Goal: Information Seeking & Learning: Learn about a topic

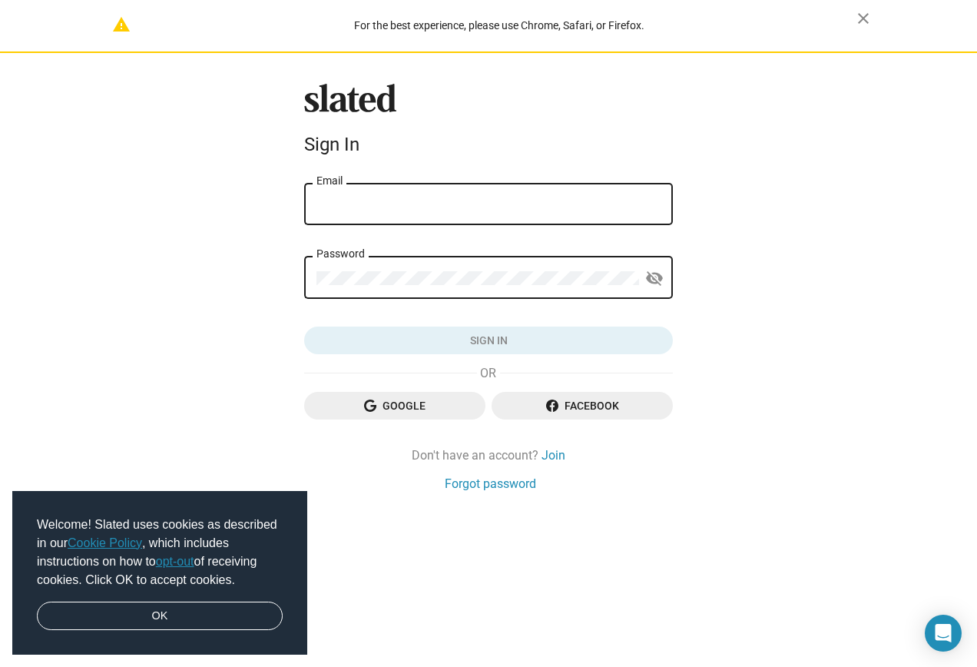
click at [508, 201] on input "Email" at bounding box center [489, 204] width 344 height 14
type input "kerwens.losius54@icloud.com"
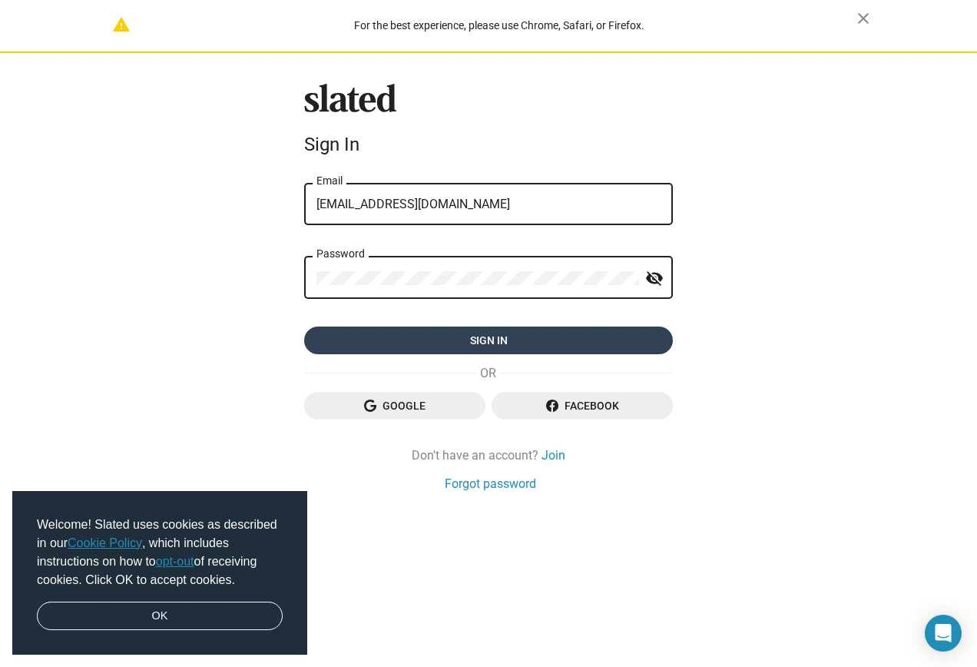
click at [603, 333] on span "Sign in" at bounding box center [489, 341] width 344 height 28
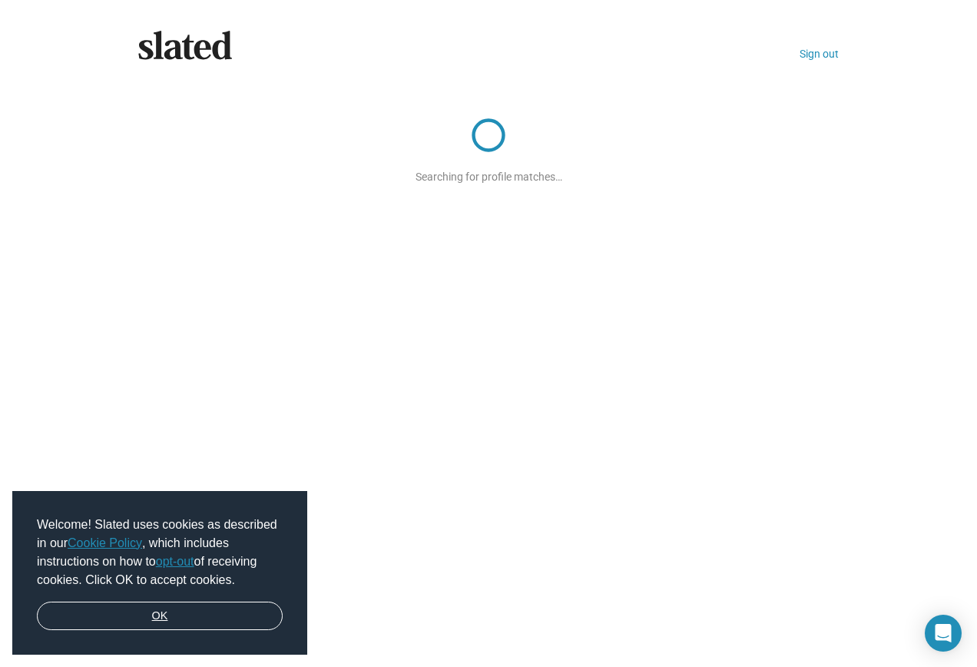
click at [168, 616] on link "OK" at bounding box center [160, 616] width 246 height 29
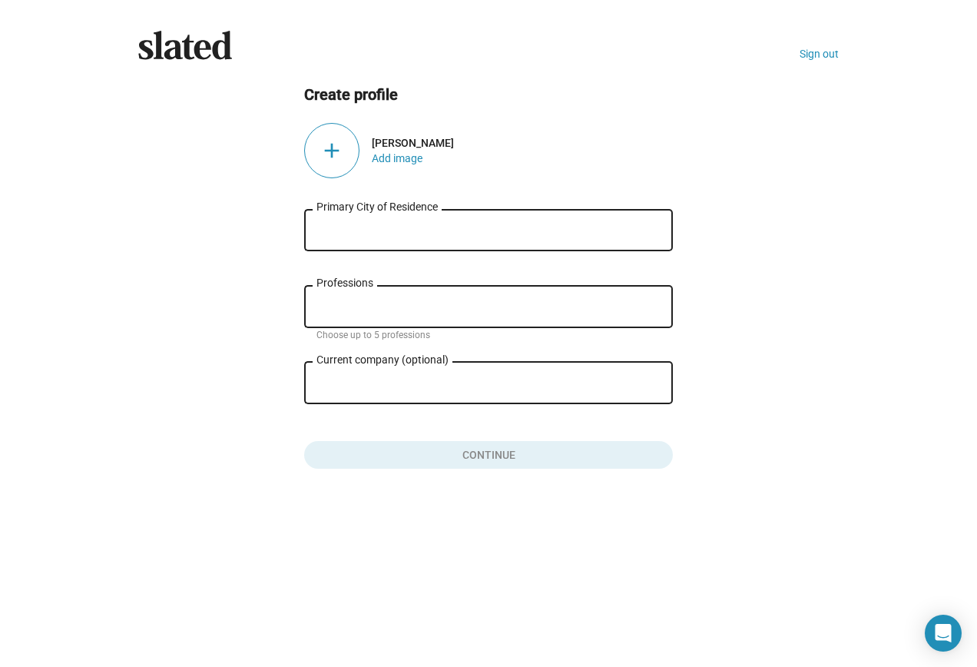
click at [370, 229] on input "Primary City of Residence" at bounding box center [489, 231] width 344 height 14
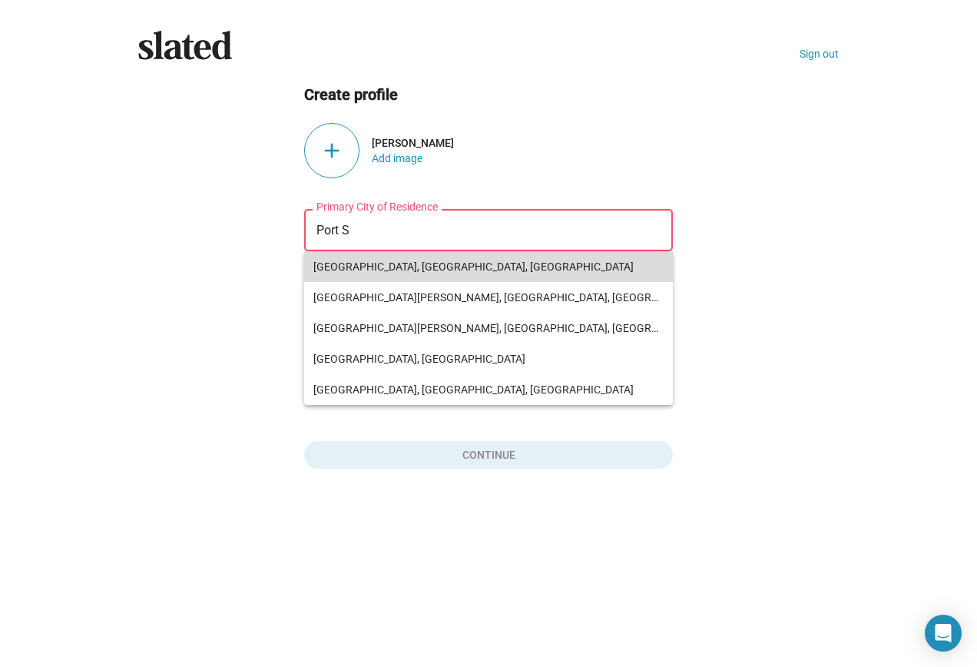
click at [612, 270] on span "[GEOGRAPHIC_DATA], [GEOGRAPHIC_DATA], [GEOGRAPHIC_DATA]" at bounding box center [488, 266] width 350 height 31
type input "[GEOGRAPHIC_DATA], [GEOGRAPHIC_DATA], [GEOGRAPHIC_DATA]"
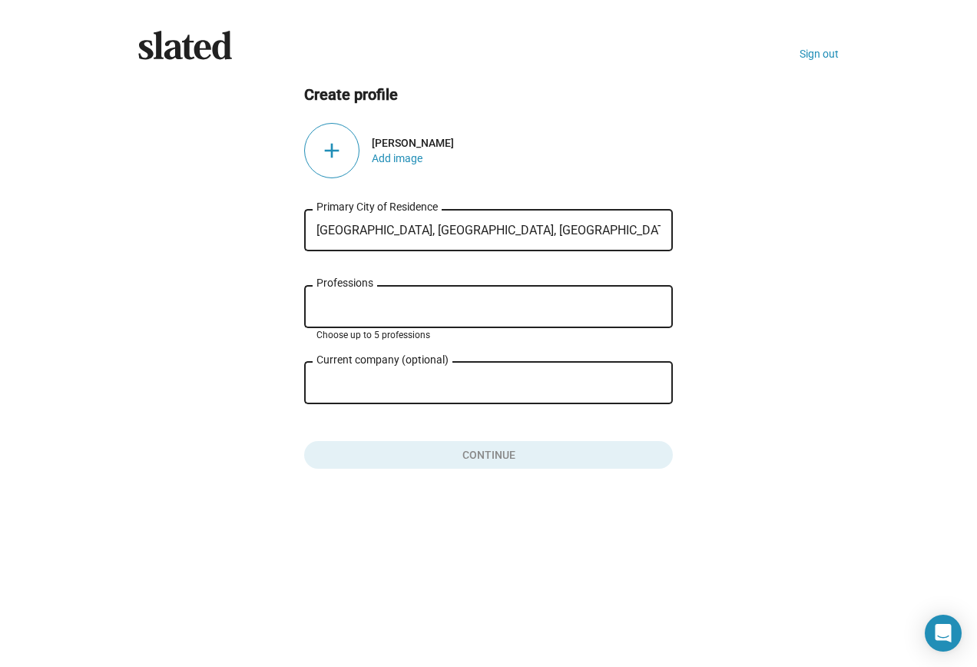
click at [479, 303] on input "Professions" at bounding box center [492, 307] width 344 height 14
type input "a"
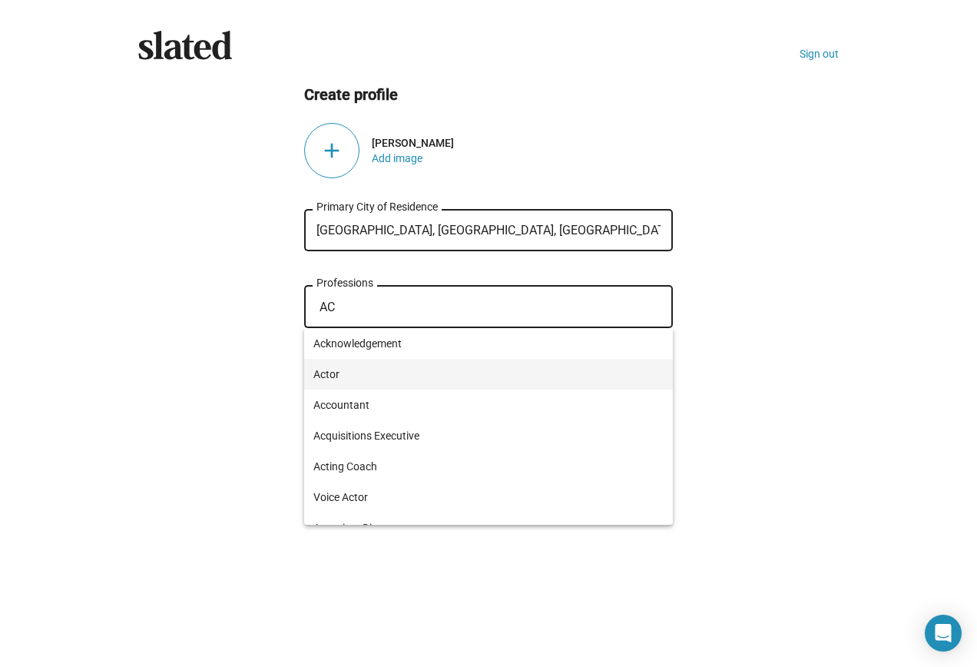
type input "AC"
click at [329, 374] on span "Actor" at bounding box center [488, 374] width 350 height 31
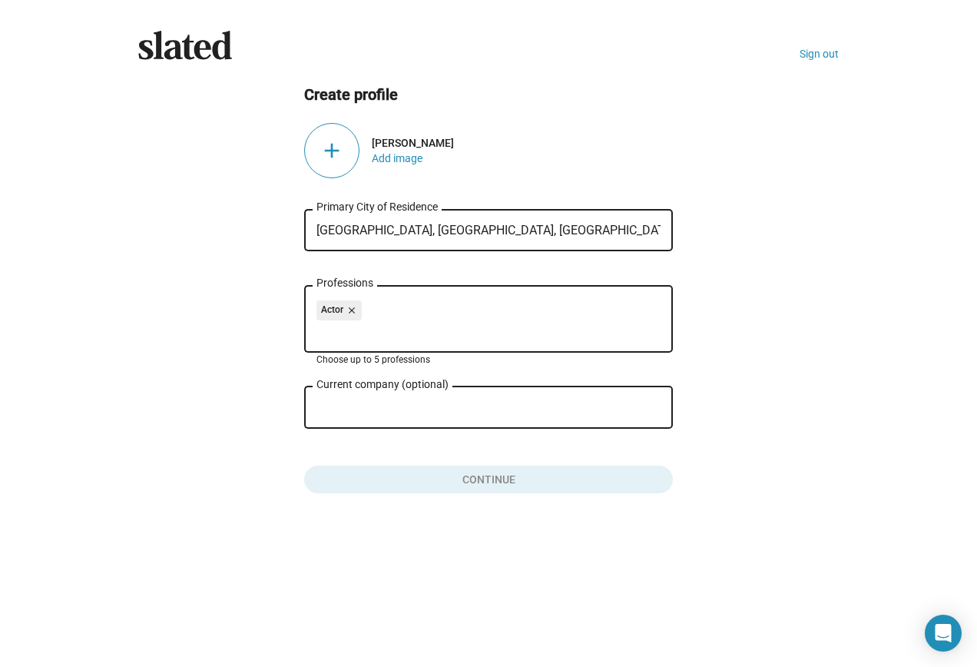
click at [354, 404] on input "Current company (optional)" at bounding box center [478, 408] width 323 height 14
click at [341, 153] on div "add" at bounding box center [331, 150] width 55 height 55
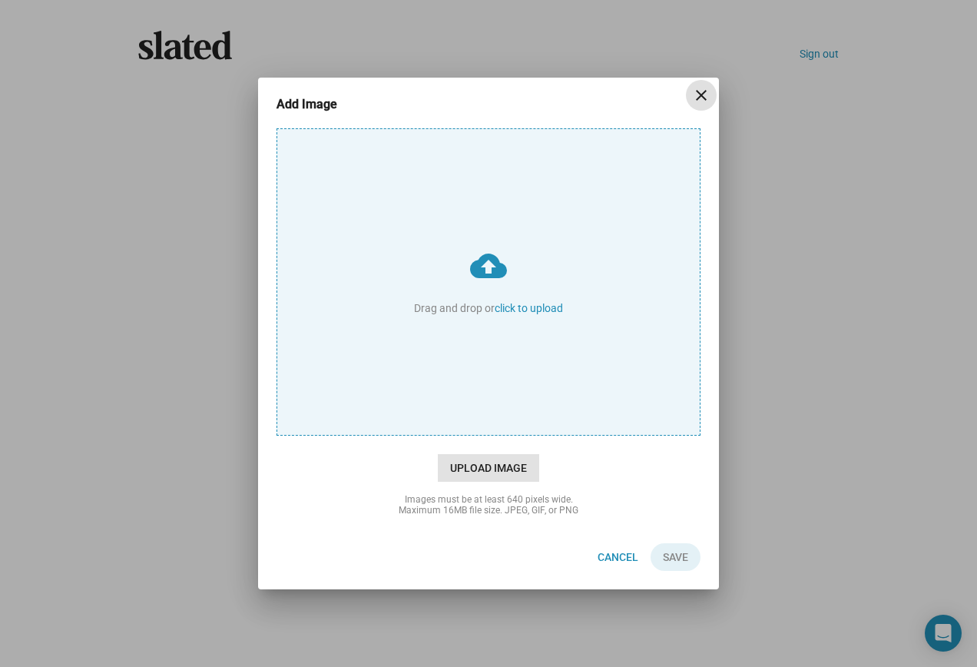
click at [521, 466] on span "Upload Image" at bounding box center [488, 468] width 101 height 28
click at [521, 435] on input "cloud_upload Drag and drop or click to upload" at bounding box center [488, 282] width 423 height 306
click at [623, 494] on div "Images must be at least 640 pixels wide. Maximum 16MB file size. JPEG, GIF, or …" at bounding box center [488, 505] width 307 height 22
click at [472, 464] on span "Upload Image" at bounding box center [488, 468] width 101 height 28
click at [472, 435] on input "cloud_upload Drag and drop or click to upload" at bounding box center [488, 282] width 423 height 306
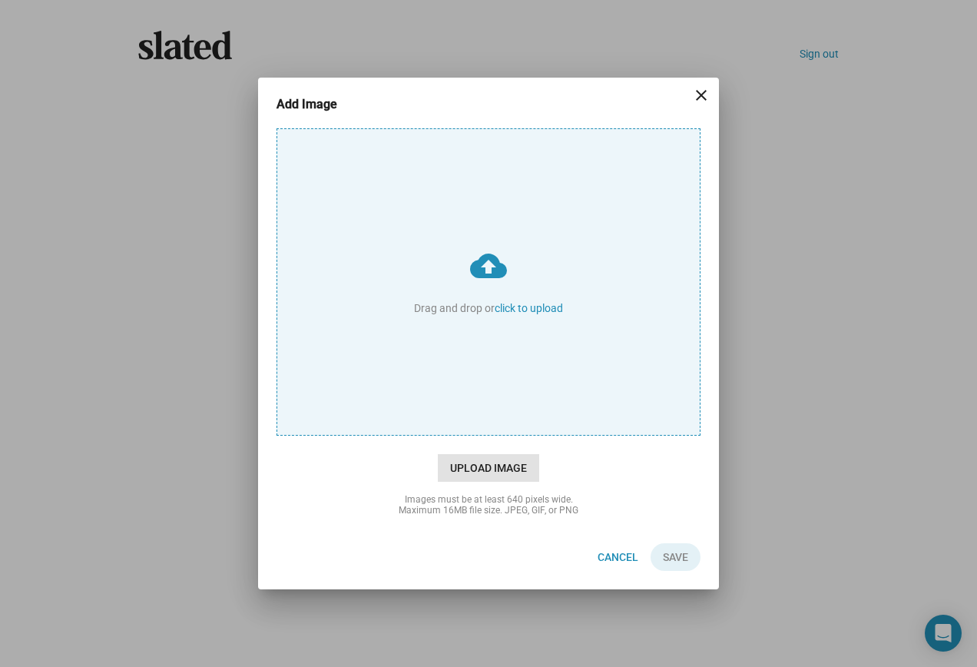
type input "C:\fakepath\Picture1.jpg"
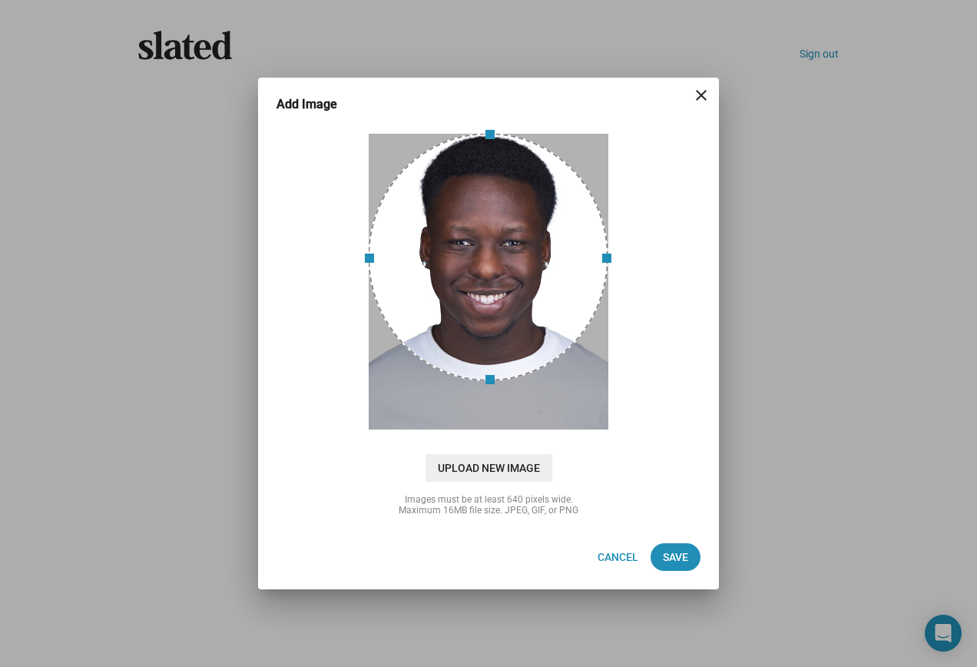
drag, startPoint x: 475, startPoint y: 215, endPoint x: 477, endPoint y: 183, distance: 32.3
click at [477, 183] on div at bounding box center [488, 257] width 240 height 248
click at [687, 555] on span "Save" at bounding box center [675, 557] width 25 height 28
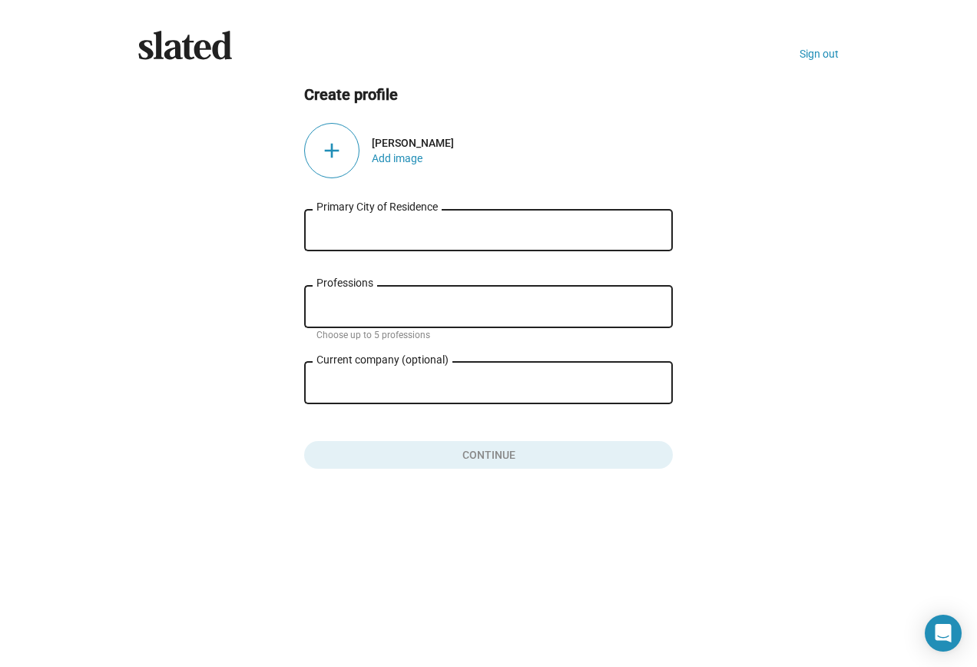
click at [392, 246] on div "Primary City of Residence" at bounding box center [489, 228] width 344 height 45
click at [402, 230] on input "Primary City of Residence" at bounding box center [489, 231] width 344 height 14
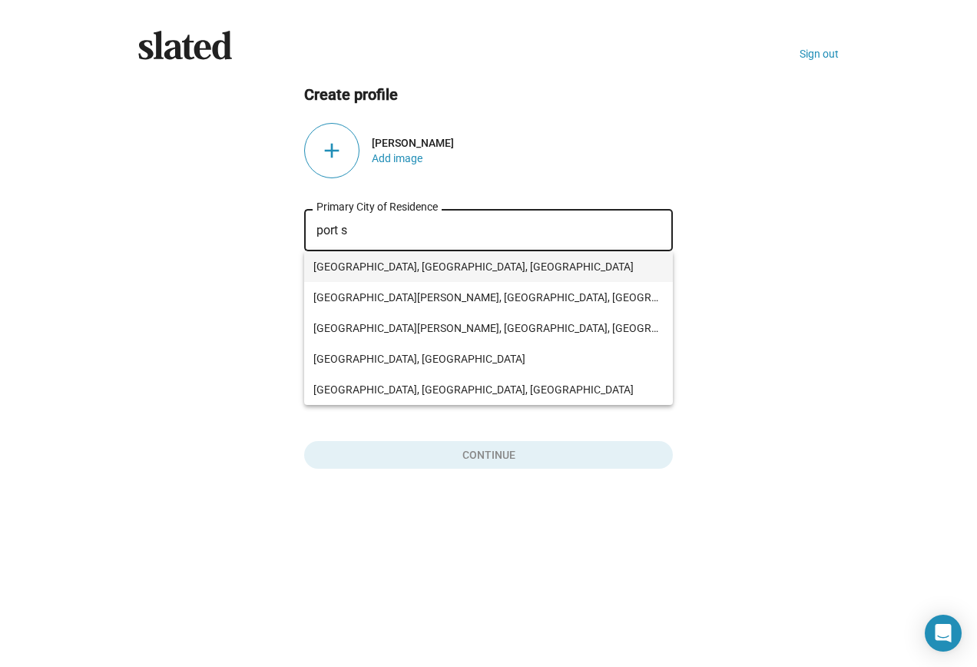
click at [417, 269] on span "[GEOGRAPHIC_DATA], [GEOGRAPHIC_DATA], [GEOGRAPHIC_DATA]" at bounding box center [488, 266] width 350 height 31
type input "[GEOGRAPHIC_DATA], [GEOGRAPHIC_DATA], [GEOGRAPHIC_DATA]"
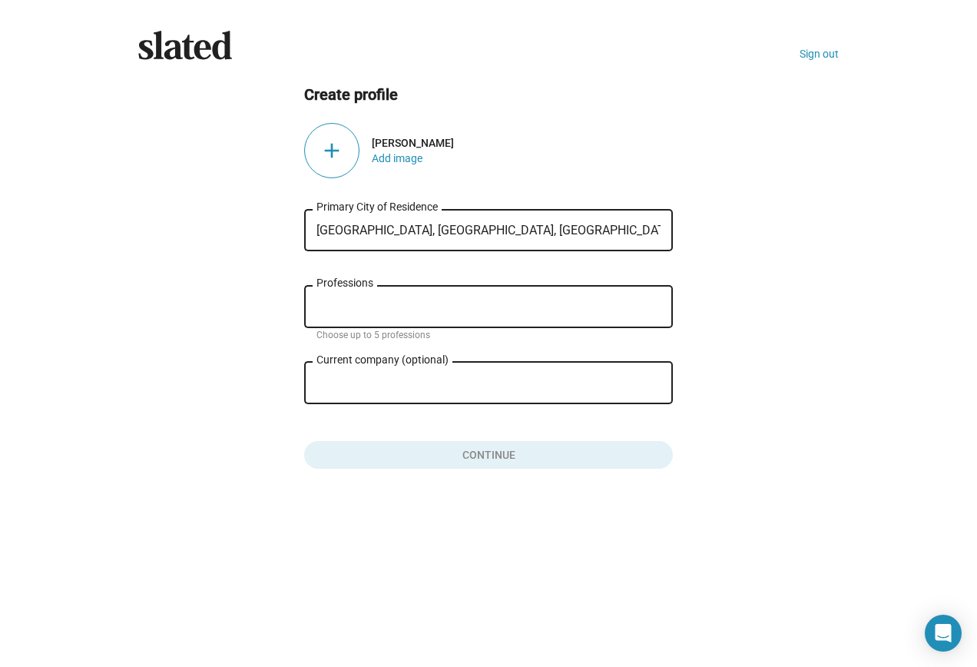
click at [411, 307] on input "Professions" at bounding box center [492, 307] width 344 height 14
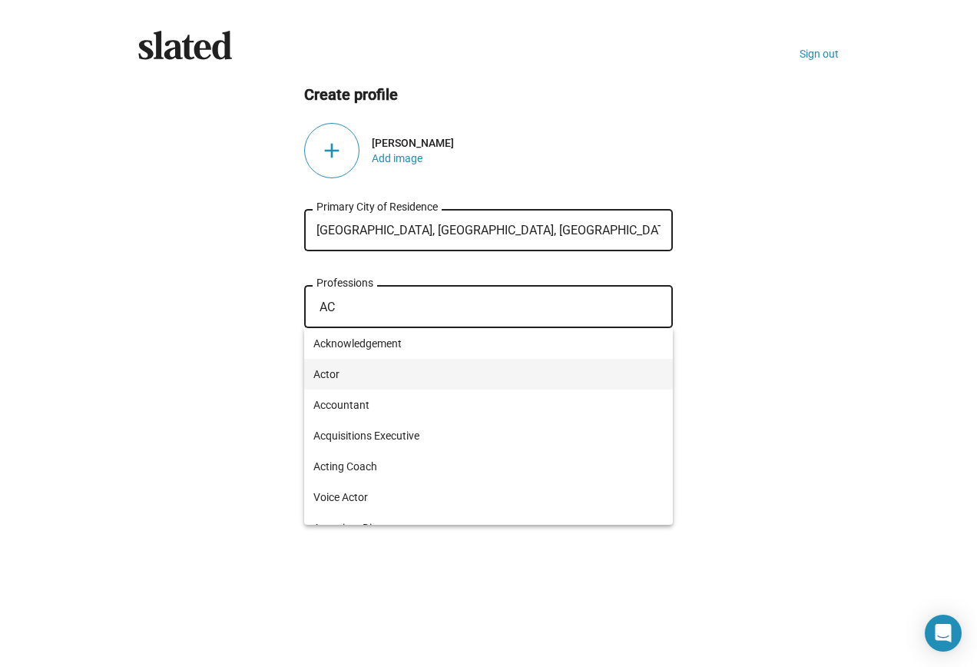
type input "AC"
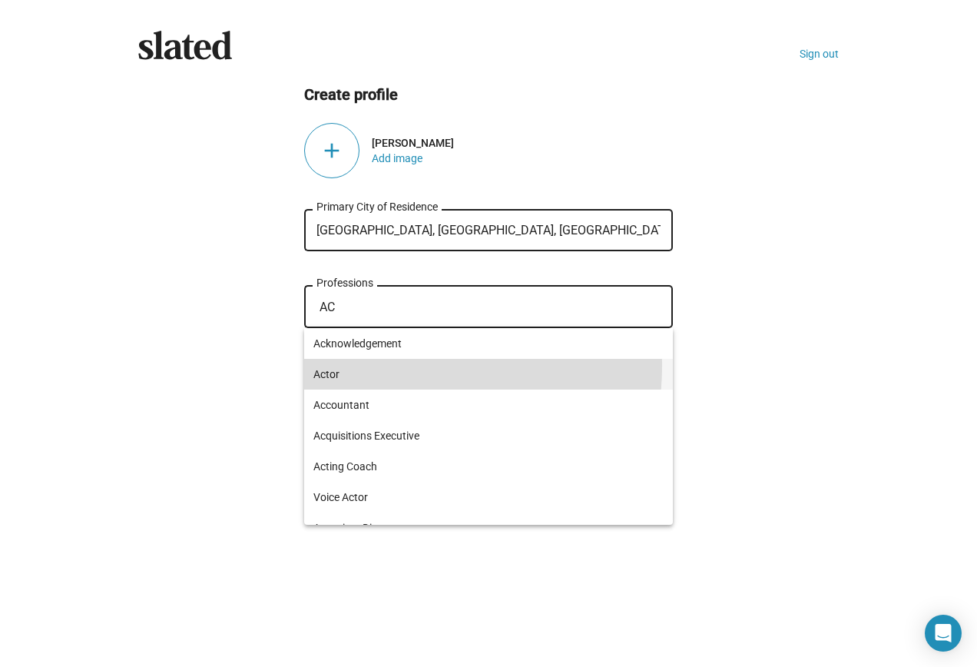
click at [386, 365] on span "Actor" at bounding box center [488, 374] width 350 height 31
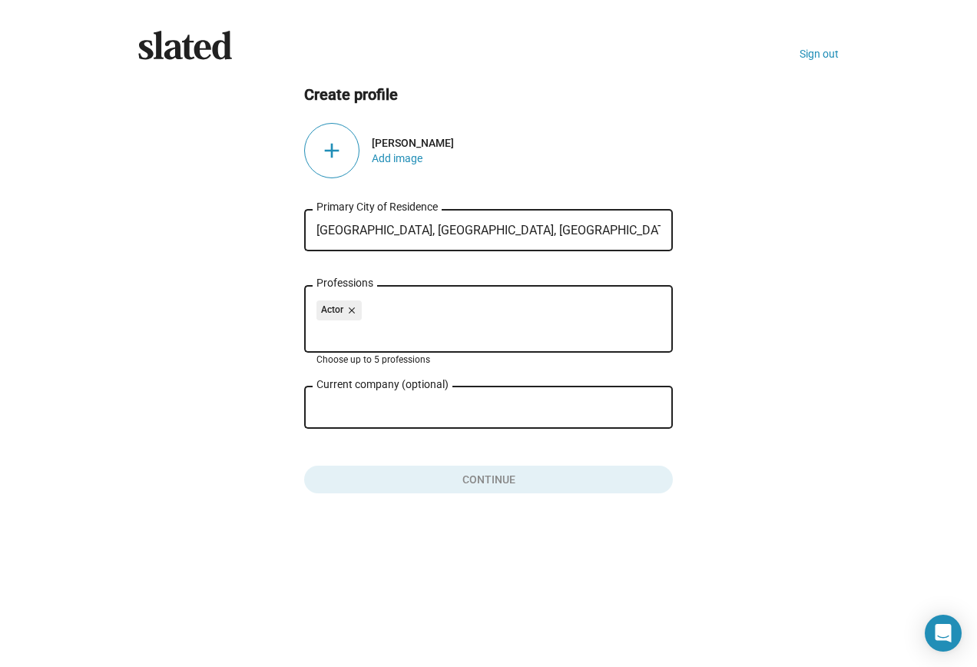
click at [376, 403] on input "Current company (optional)" at bounding box center [478, 408] width 323 height 14
click at [333, 144] on div "add" at bounding box center [331, 150] width 55 height 55
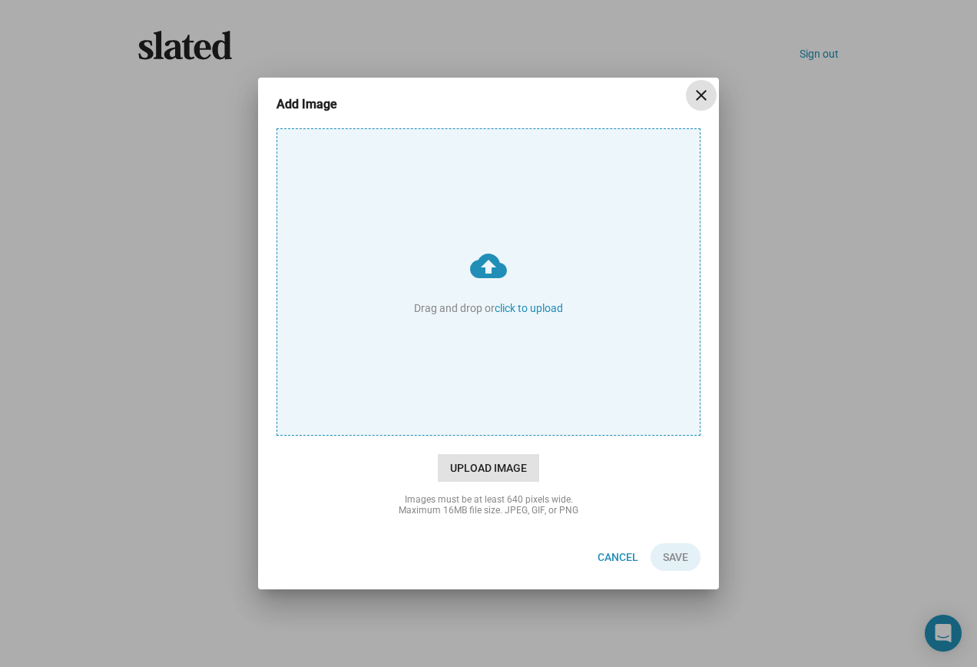
click at [509, 462] on span "Upload Image" at bounding box center [488, 468] width 101 height 28
click at [509, 435] on input "cloud_upload Drag and drop or click to upload" at bounding box center [488, 282] width 423 height 306
type input "C:\fakepath\Picture1.jpg"
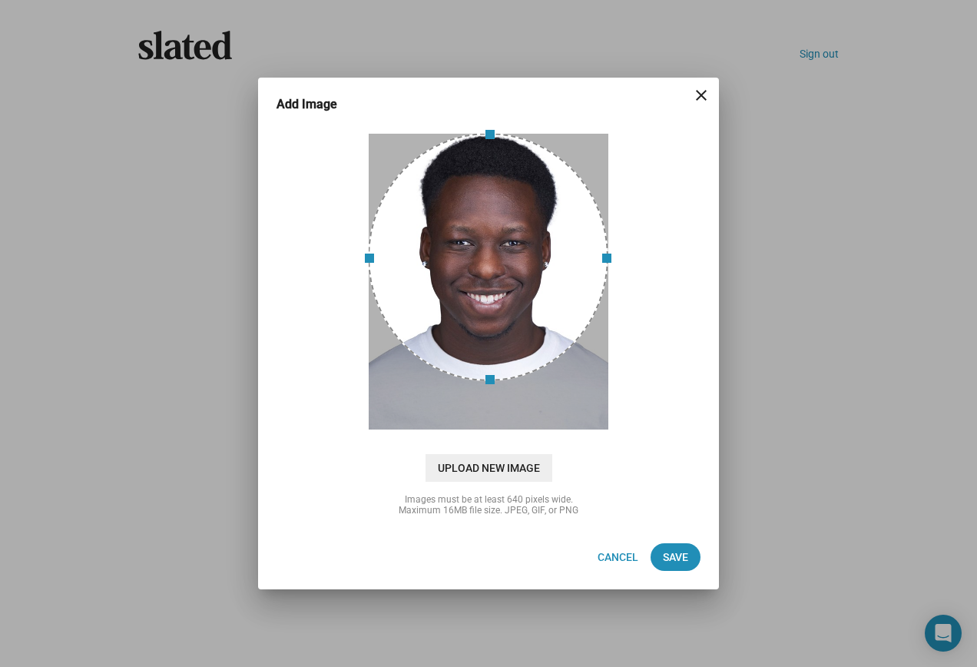
drag, startPoint x: 481, startPoint y: 276, endPoint x: 477, endPoint y: 240, distance: 36.3
click at [477, 240] on div at bounding box center [488, 257] width 240 height 248
click at [685, 556] on span "Save" at bounding box center [675, 557] width 25 height 28
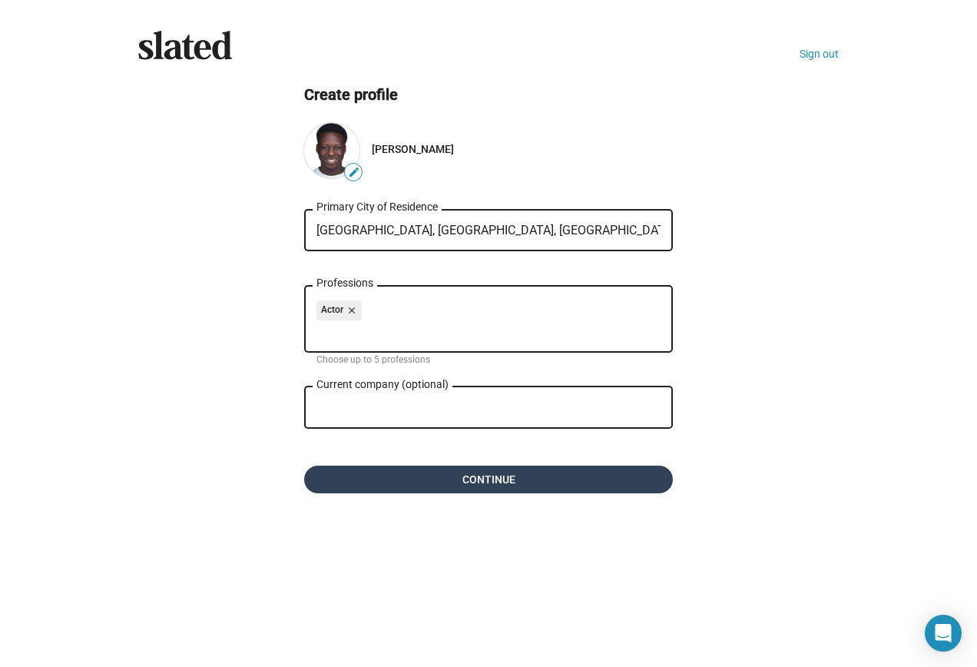
click at [502, 478] on span "Continue" at bounding box center [489, 480] width 344 height 28
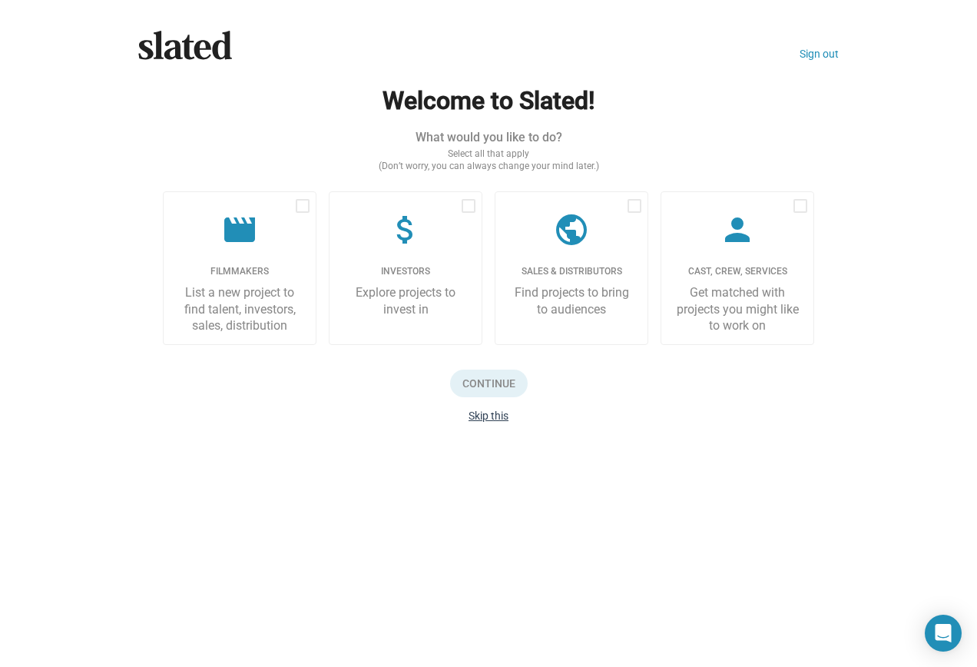
click at [489, 409] on button "Skip this" at bounding box center [489, 415] width 40 height 12
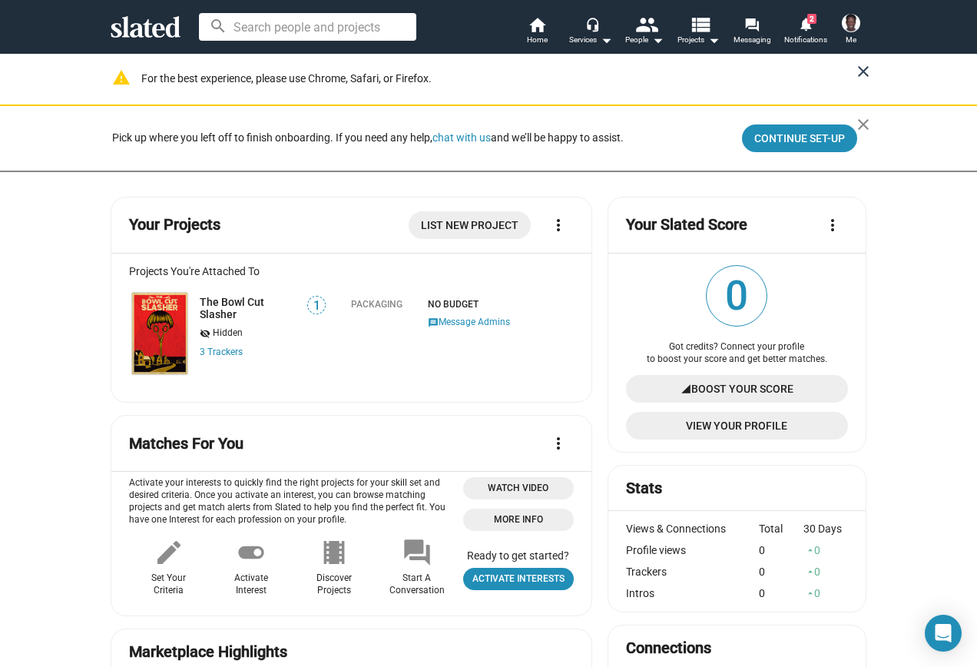
click at [860, 65] on mat-icon "close" at bounding box center [863, 71] width 18 height 18
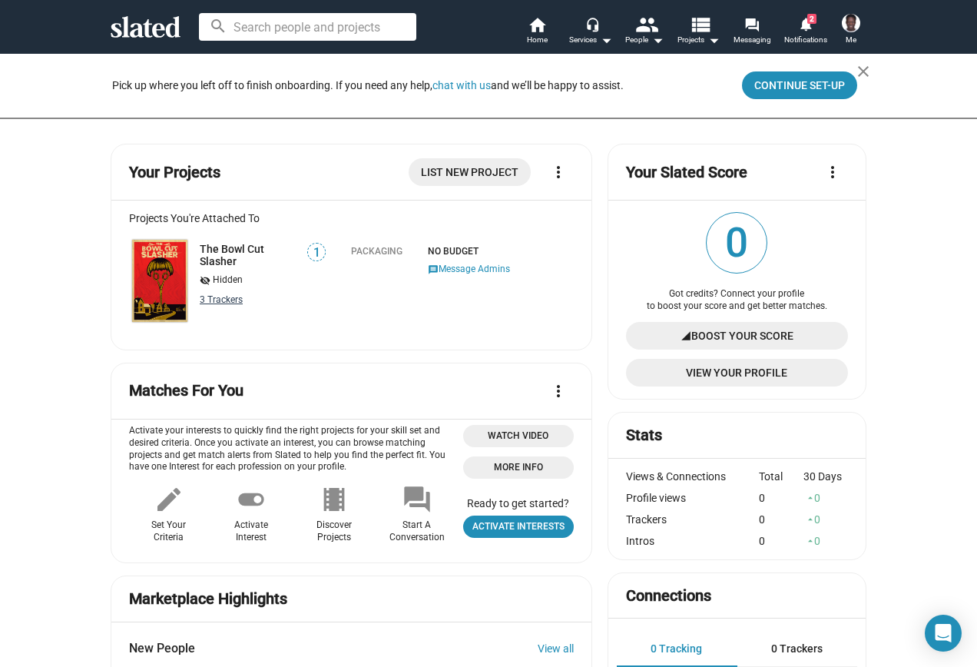
click at [229, 305] on link "3 Tracker s" at bounding box center [221, 299] width 43 height 11
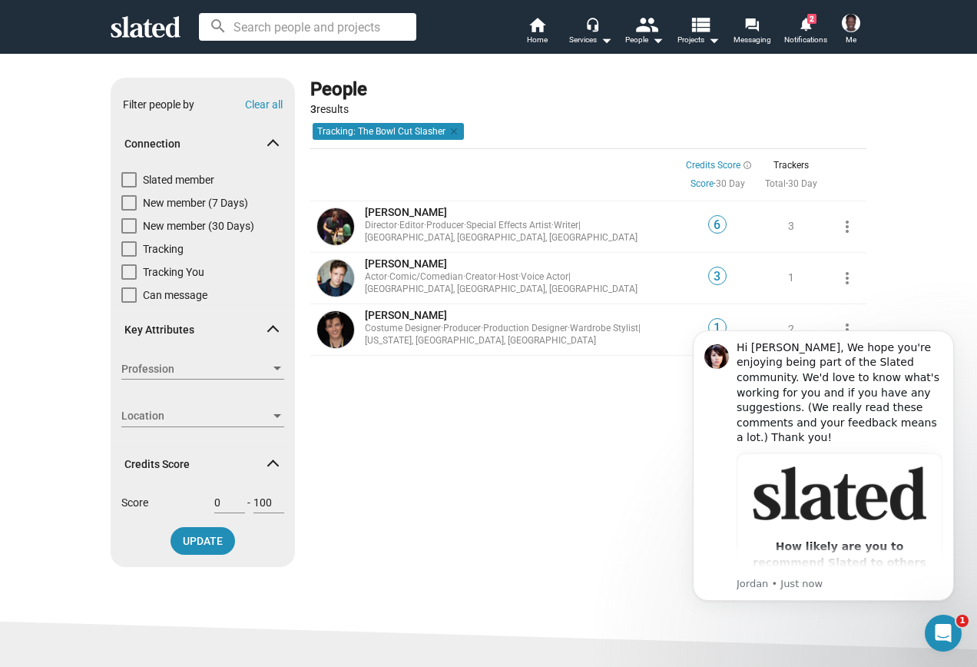
click at [414, 449] on div "People 3 results Credits Score Sort by Tracking: The Bowl Cut Slasher clear Cre…" at bounding box center [588, 329] width 556 height 502
click at [551, 522] on div "People 3 results Credits Score Sort by Tracking: The Bowl Cut Slasher clear Cre…" at bounding box center [588, 329] width 556 height 502
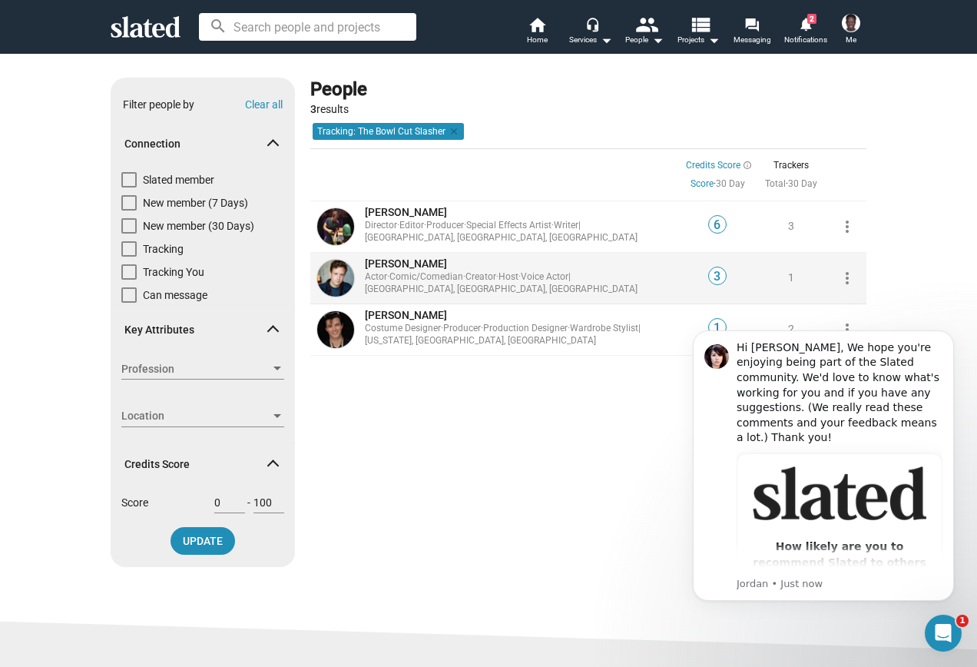
click at [414, 269] on span "[PERSON_NAME]" at bounding box center [406, 263] width 82 height 12
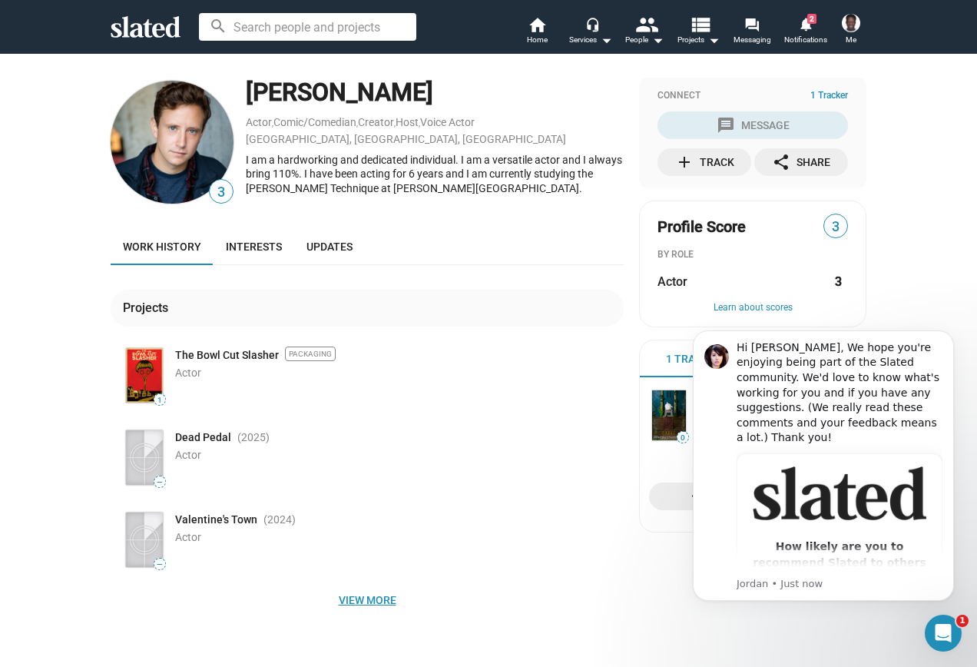
click at [373, 600] on span "View more" at bounding box center [367, 600] width 489 height 28
drag, startPoint x: 243, startPoint y: 90, endPoint x: 505, endPoint y: 107, distance: 262.5
click at [507, 107] on div "[PERSON_NAME]" at bounding box center [435, 92] width 378 height 33
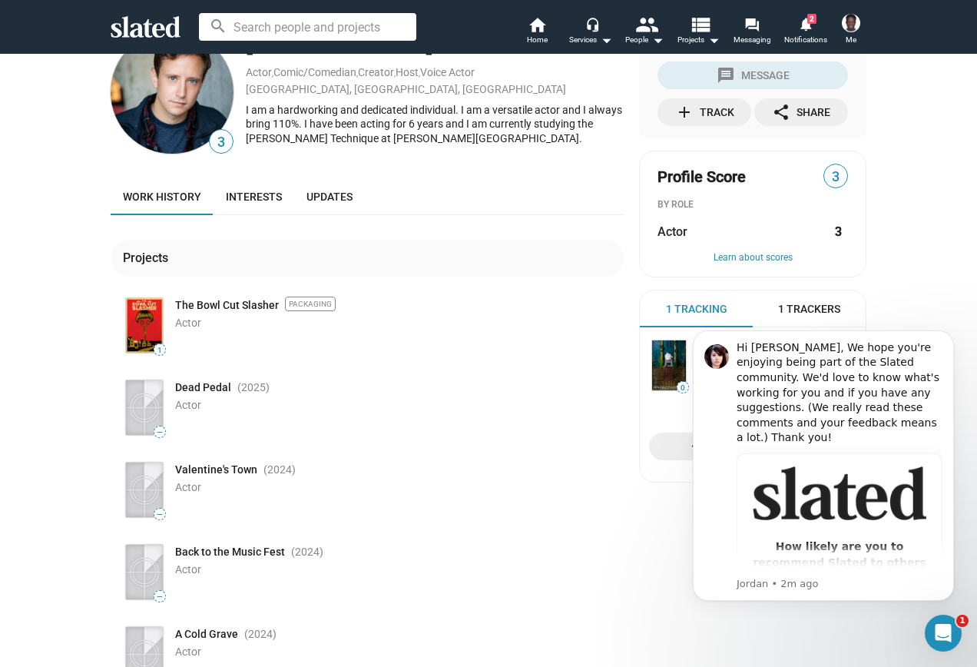
scroll to position [77, 0]
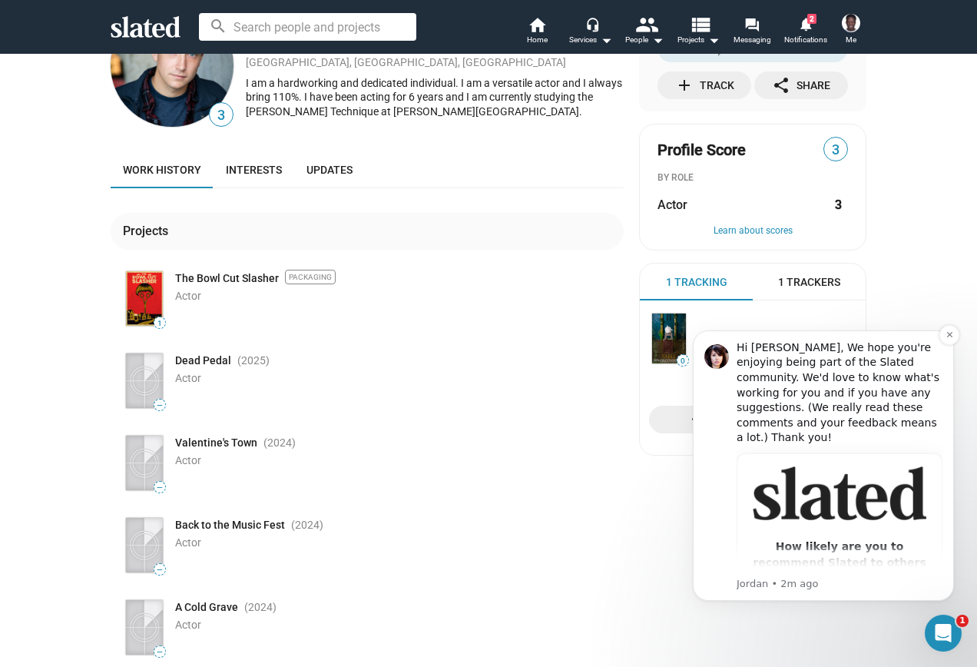
click at [854, 380] on div "Hi [PERSON_NAME], We hope you're enjoying being part of the Slated community. W…" at bounding box center [840, 392] width 206 height 105
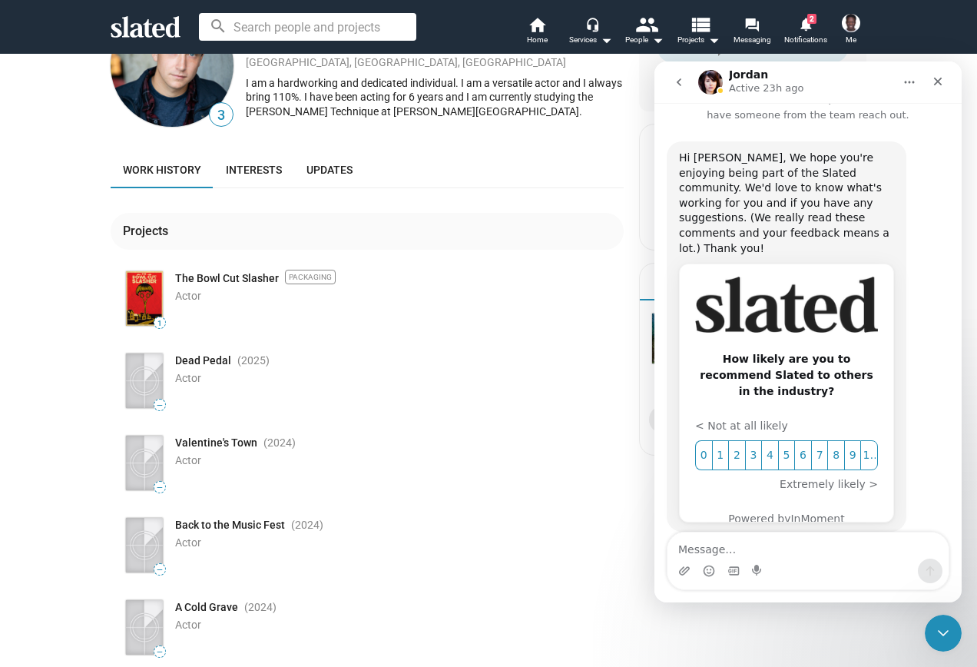
scroll to position [58, 0]
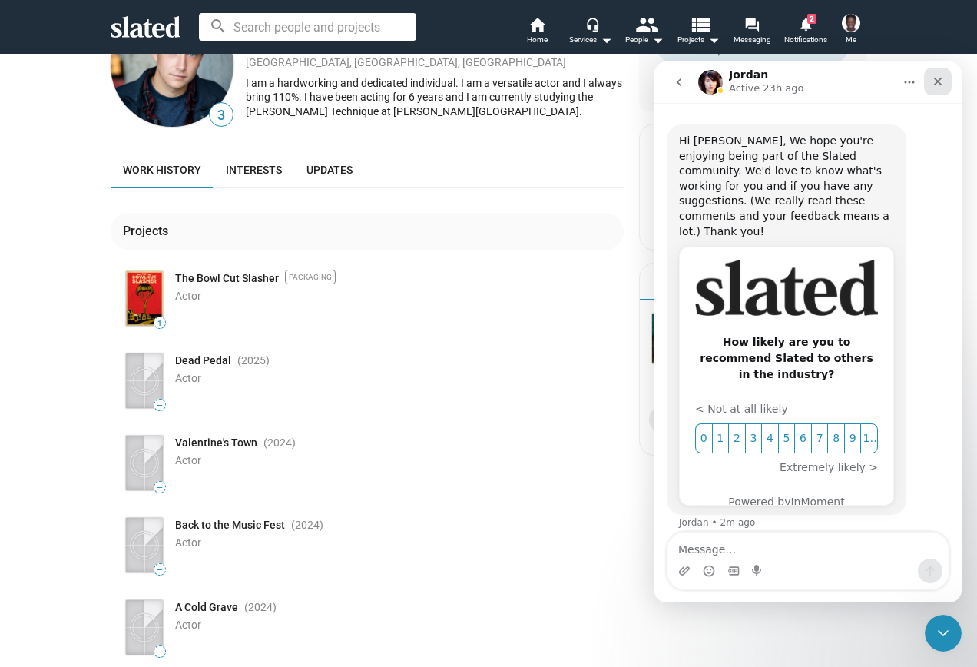
click at [937, 85] on icon "Close" at bounding box center [938, 81] width 12 height 12
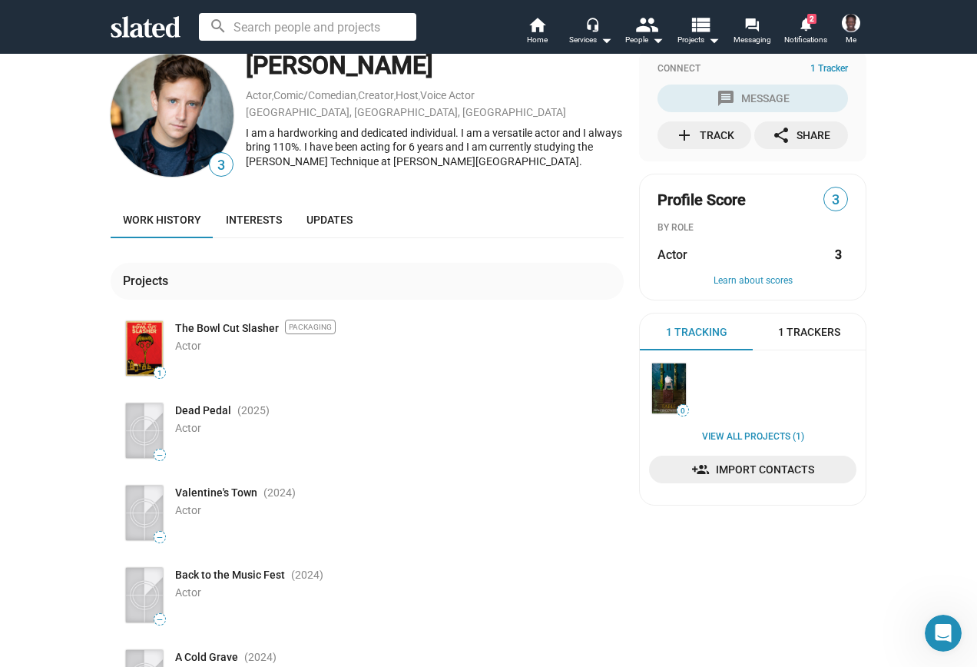
scroll to position [0, 0]
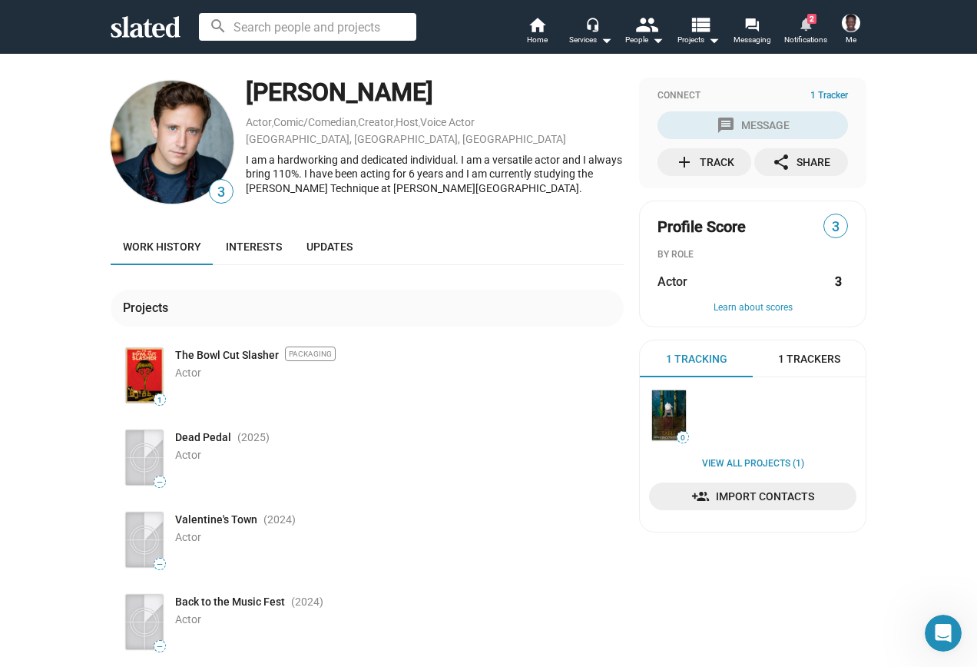
click at [807, 38] on span "Notifications" at bounding box center [805, 40] width 43 height 18
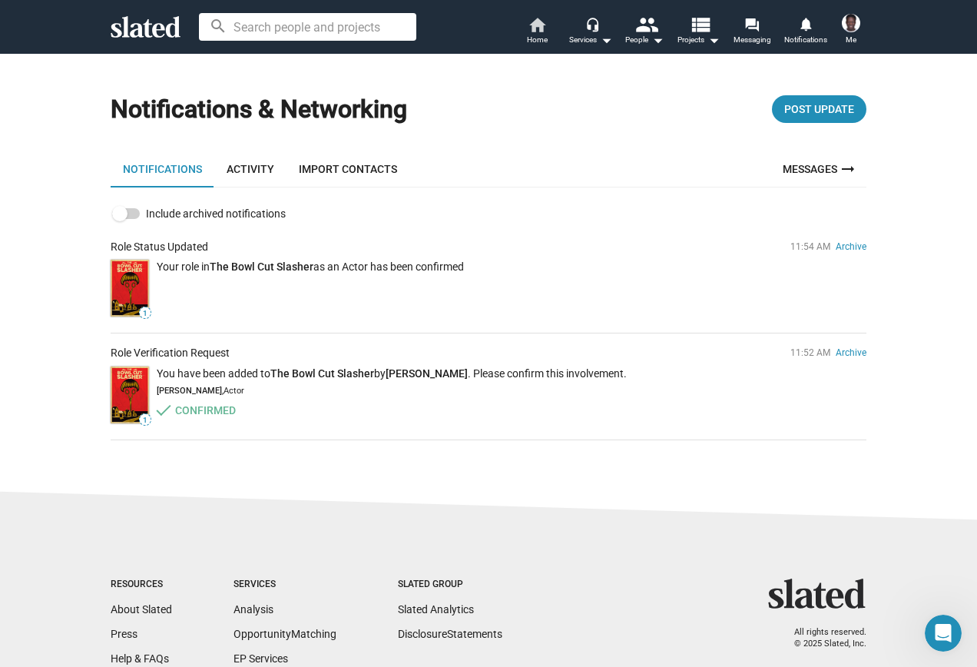
click at [528, 27] on mat-icon "home" at bounding box center [537, 24] width 18 height 18
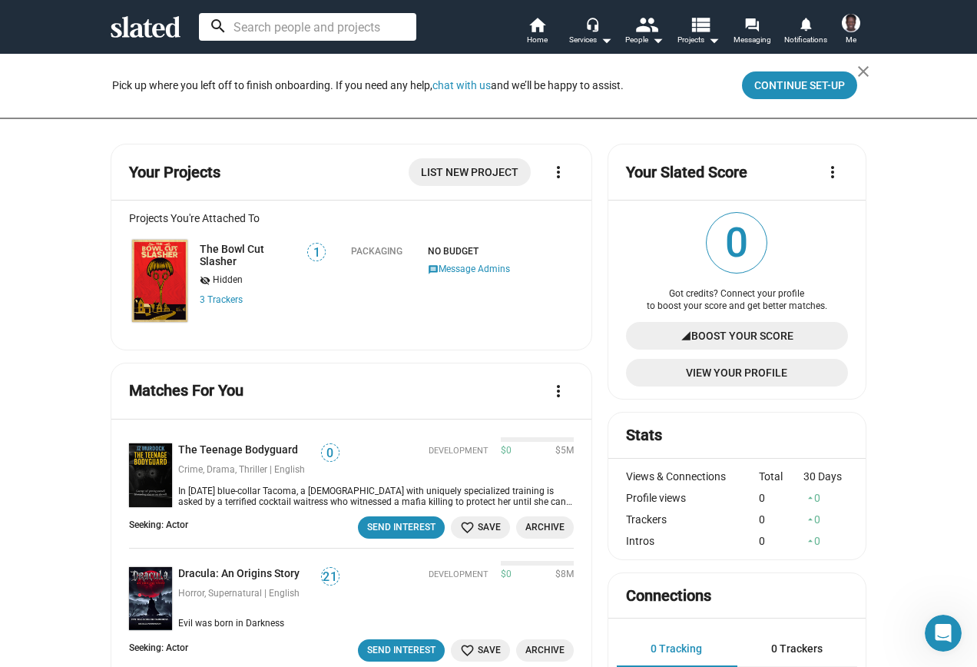
click at [349, 23] on input at bounding box center [307, 27] width 217 height 28
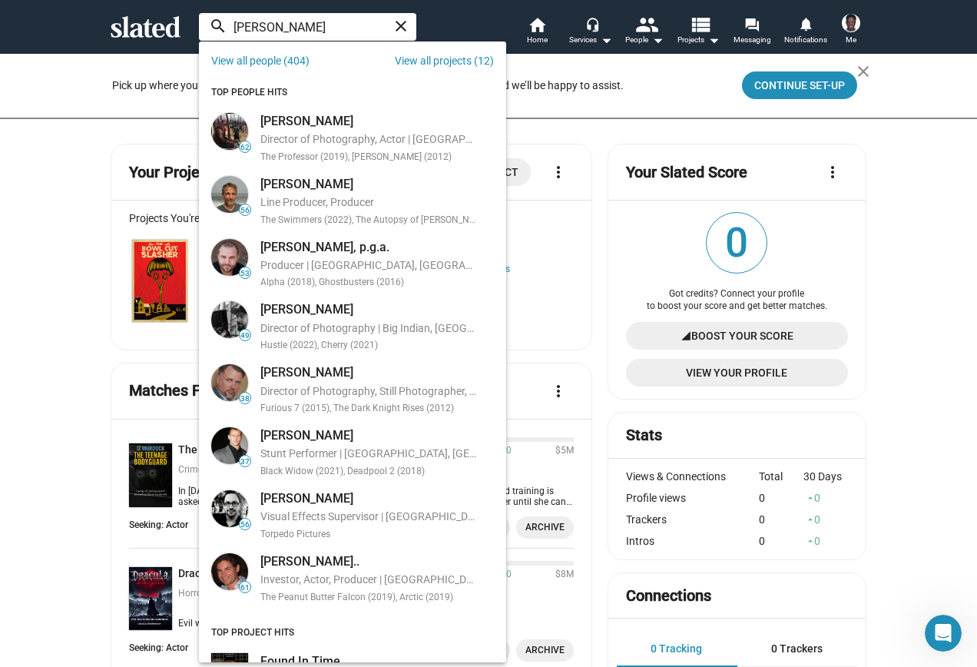
click at [253, 31] on input "[PERSON_NAME]" at bounding box center [307, 27] width 217 height 28
paste input "[PERSON_NAME]"
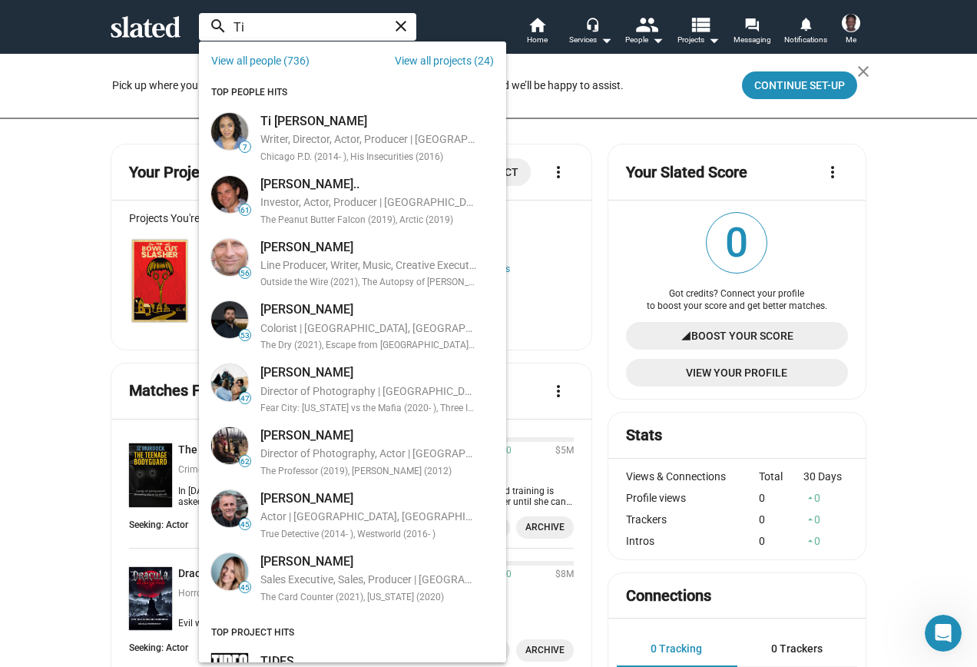
type input "Ti"
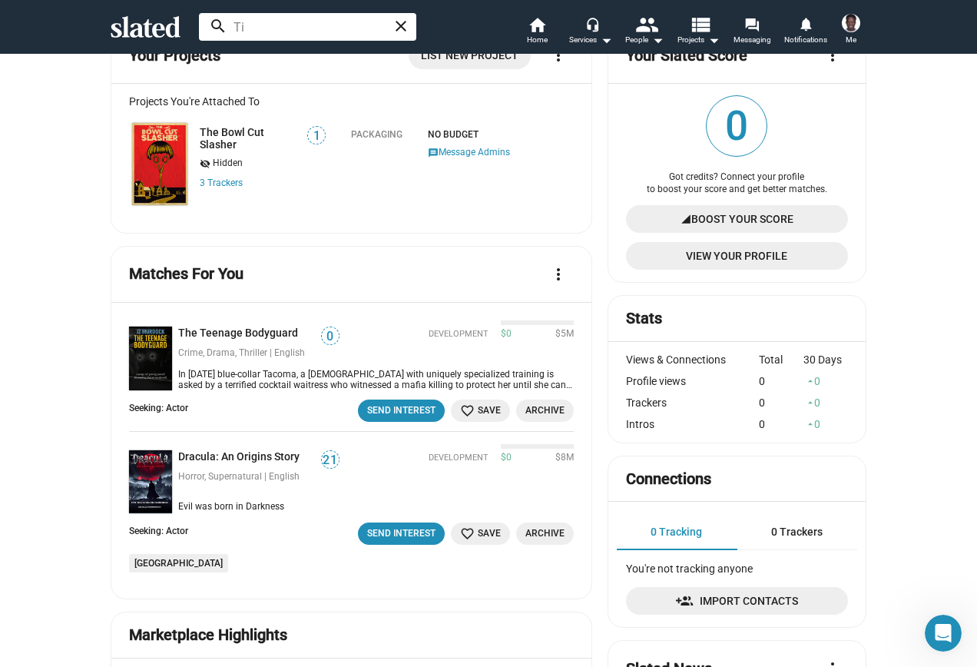
scroll to position [154, 0]
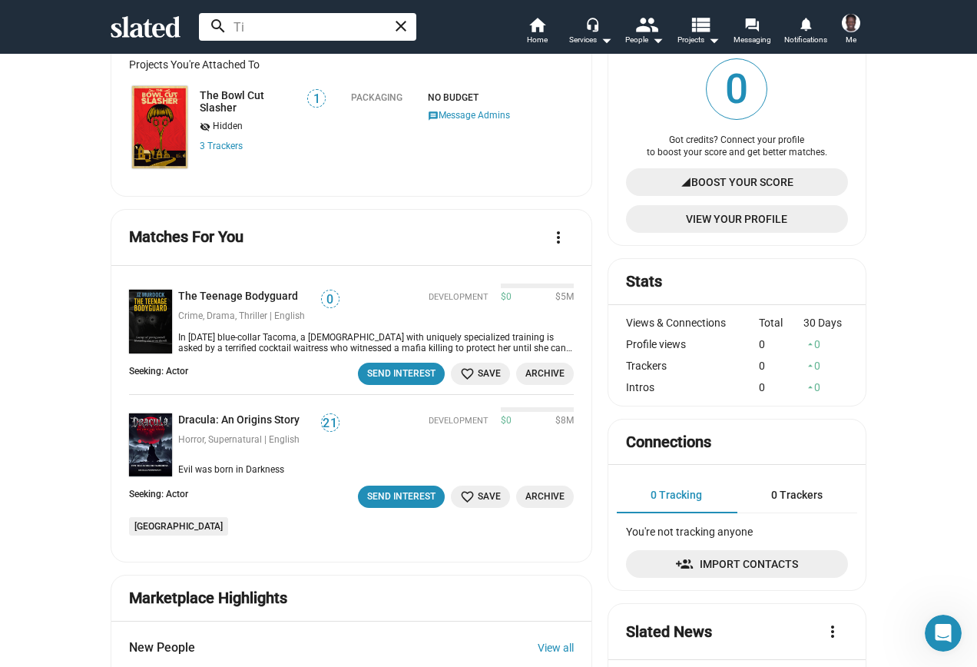
click at [151, 421] on img at bounding box center [150, 445] width 43 height 64
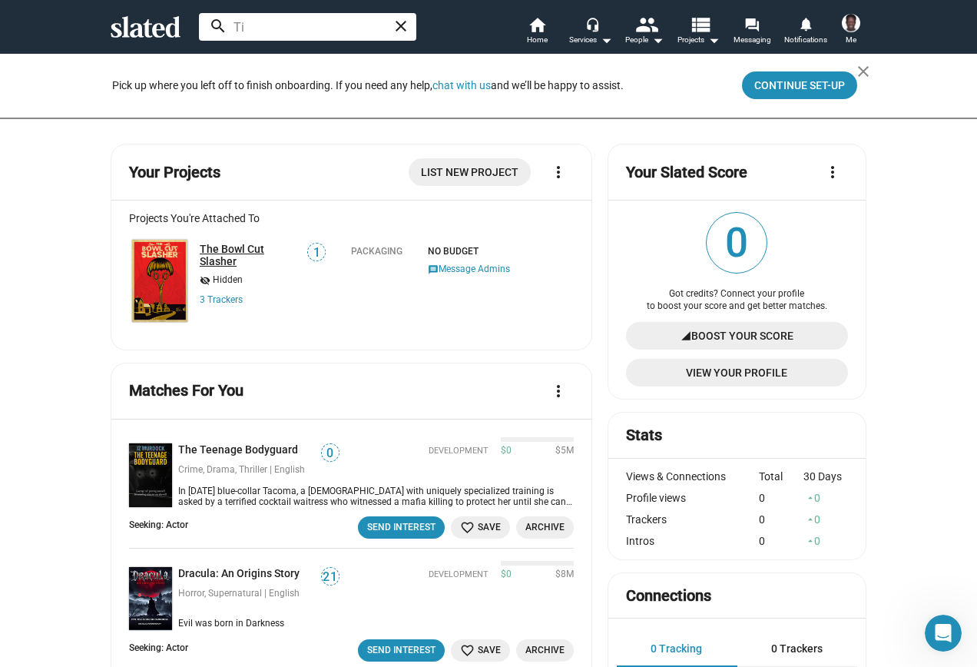
click at [220, 249] on link "The Bowl Cut Slasher" at bounding box center [249, 255] width 98 height 25
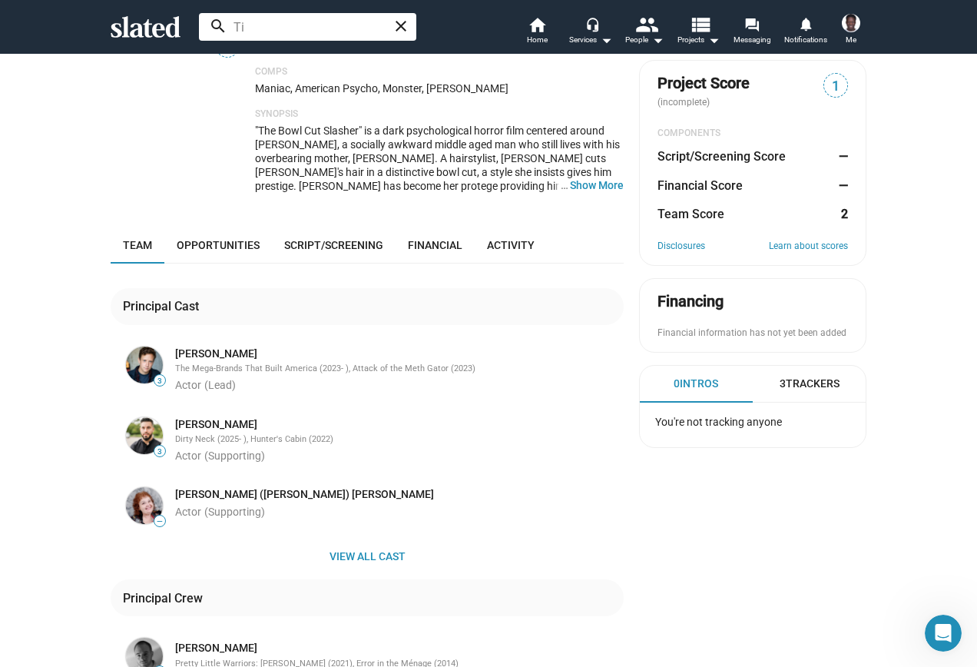
scroll to position [230, 0]
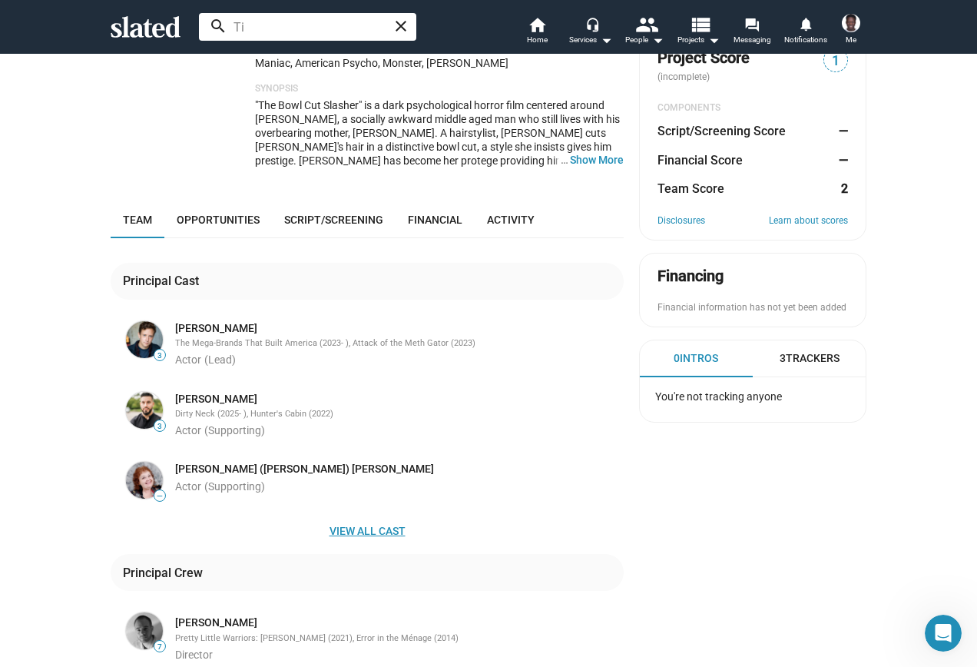
click at [330, 517] on span "View all cast" at bounding box center [367, 531] width 489 height 28
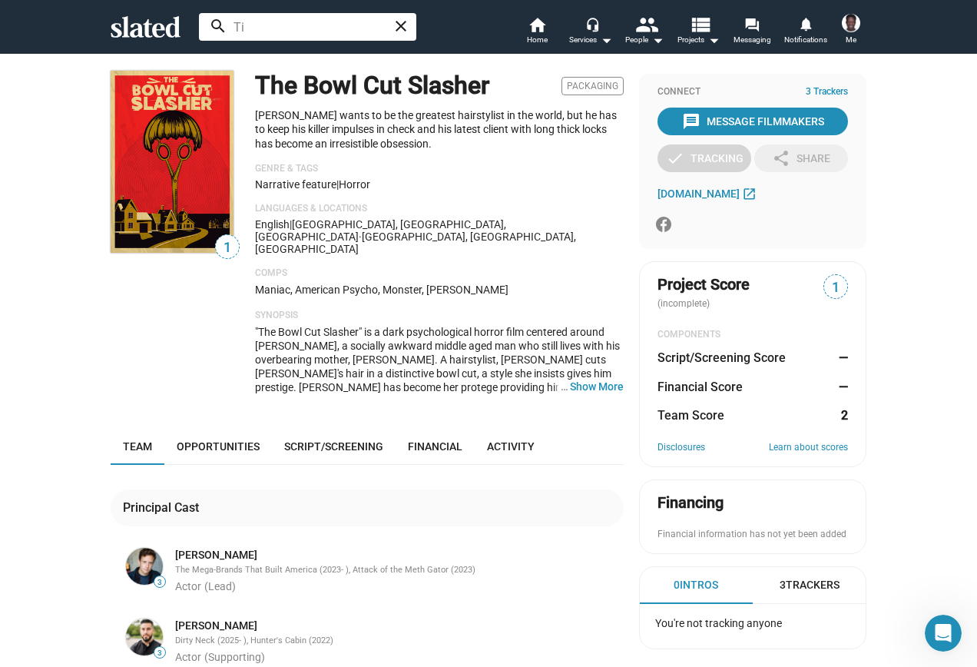
scroll to position [0, 0]
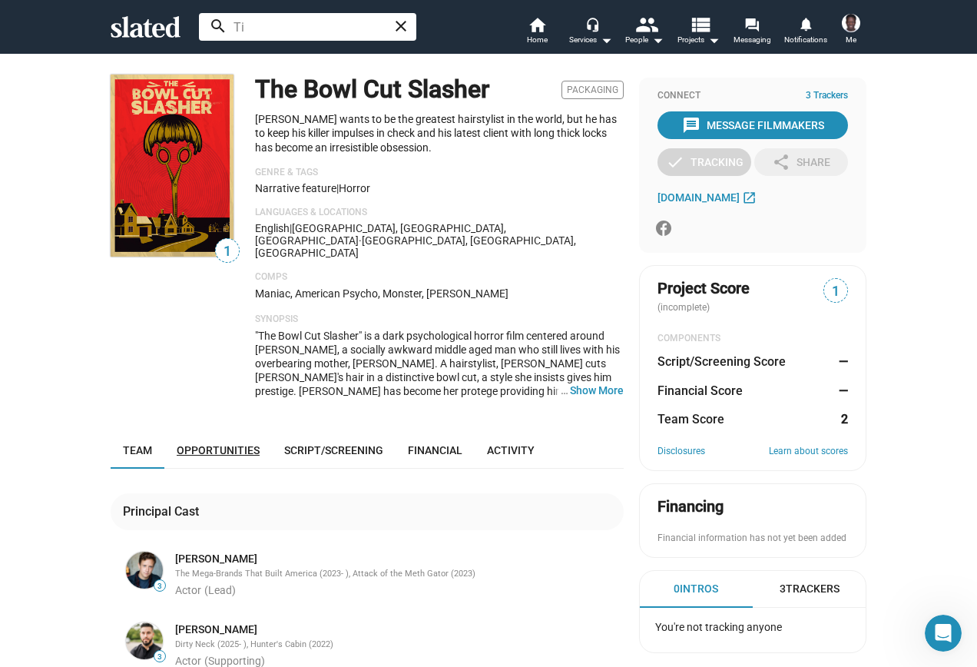
click at [216, 444] on span "Opportunities" at bounding box center [218, 450] width 83 height 12
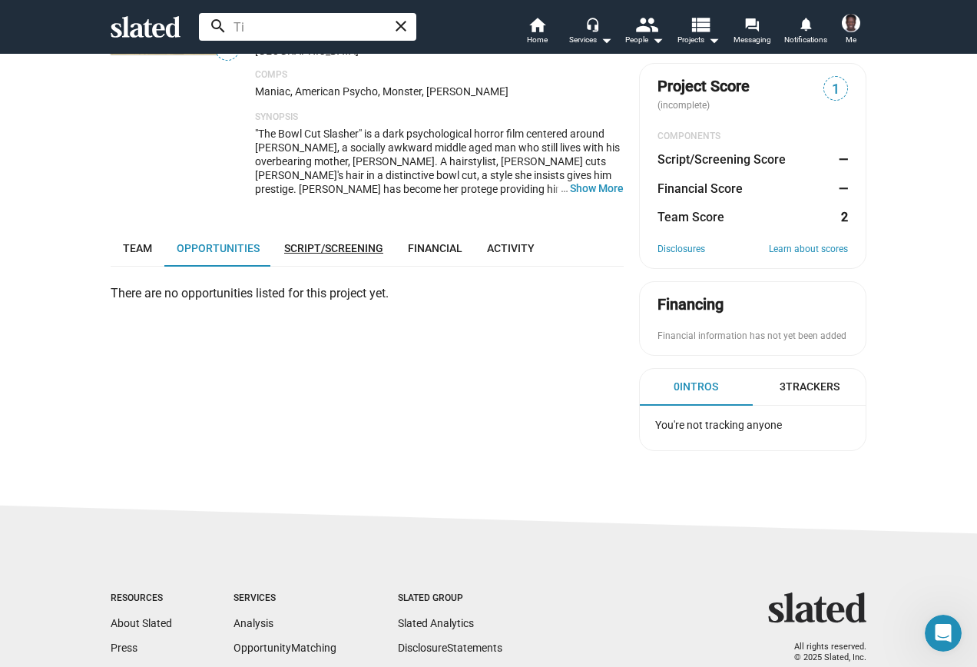
click at [343, 242] on span "Script/Screening" at bounding box center [333, 248] width 99 height 12
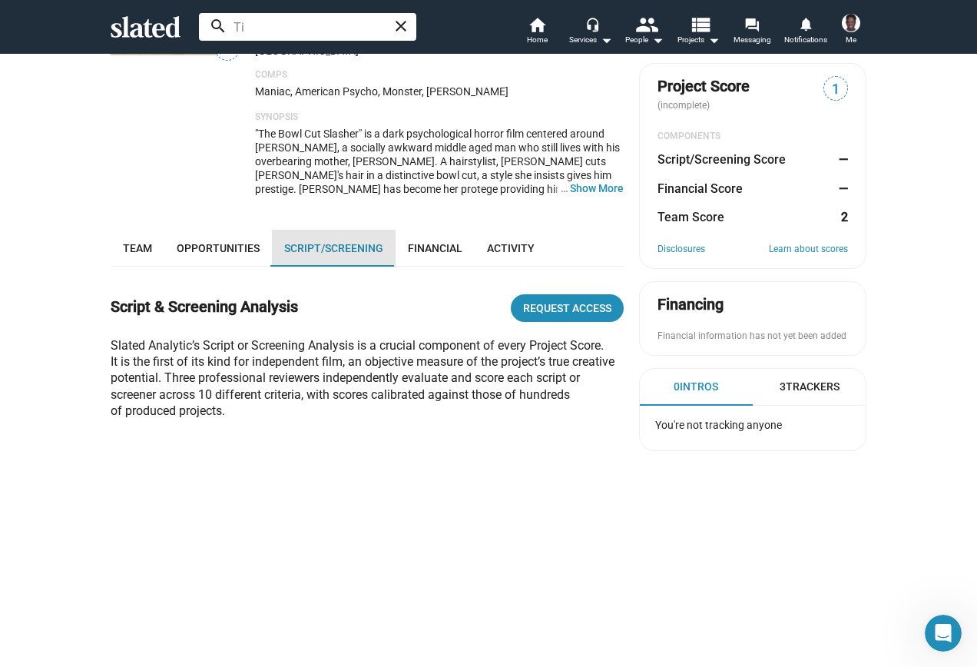
scroll to position [356, 0]
click at [475, 230] on link "Activity" at bounding box center [511, 248] width 72 height 37
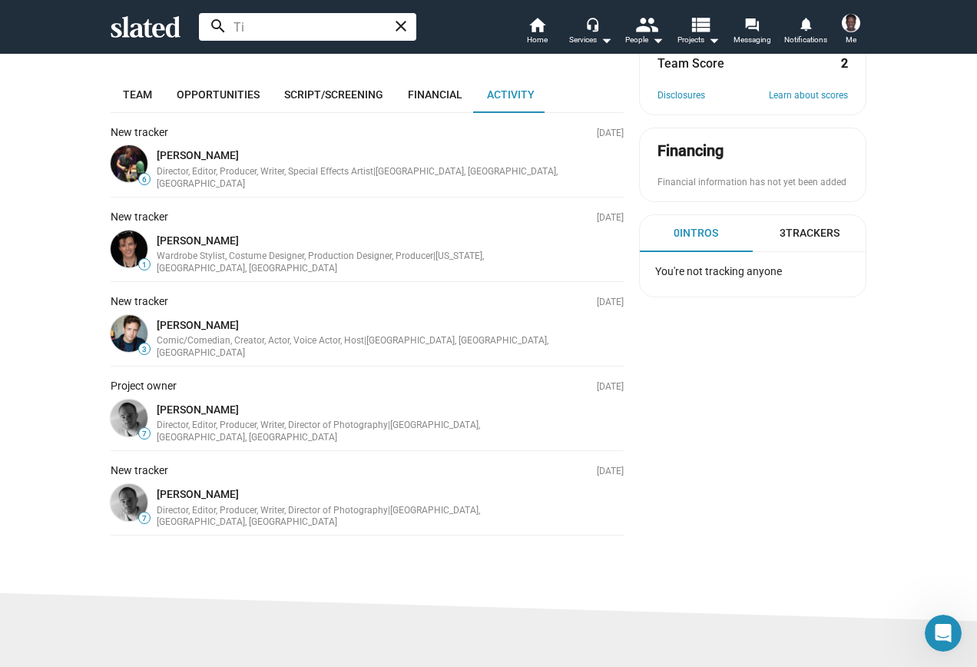
scroll to position [279, 0]
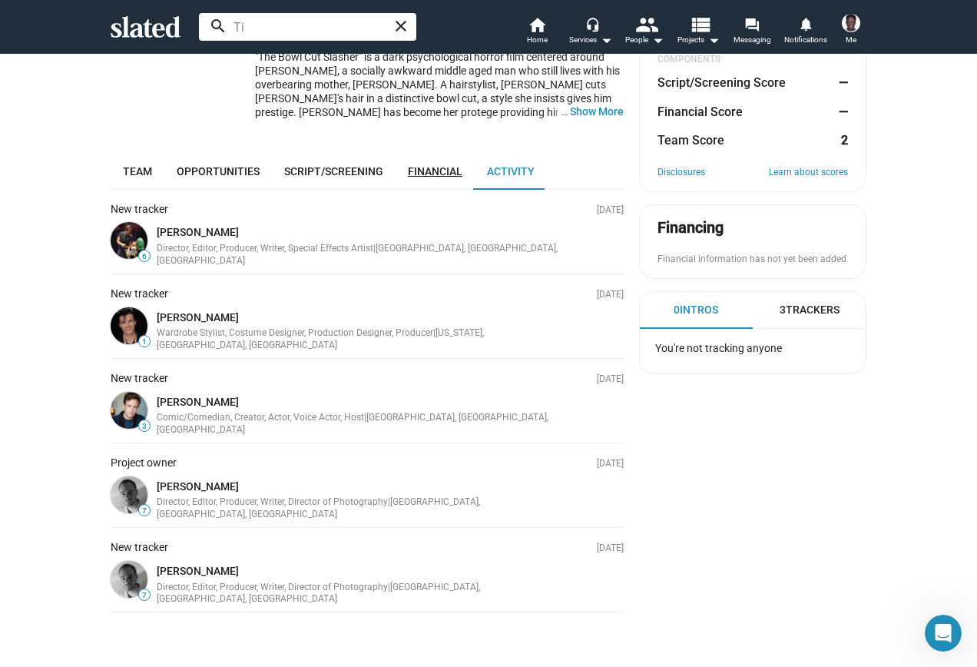
click at [427, 153] on link "Financial" at bounding box center [435, 171] width 79 height 37
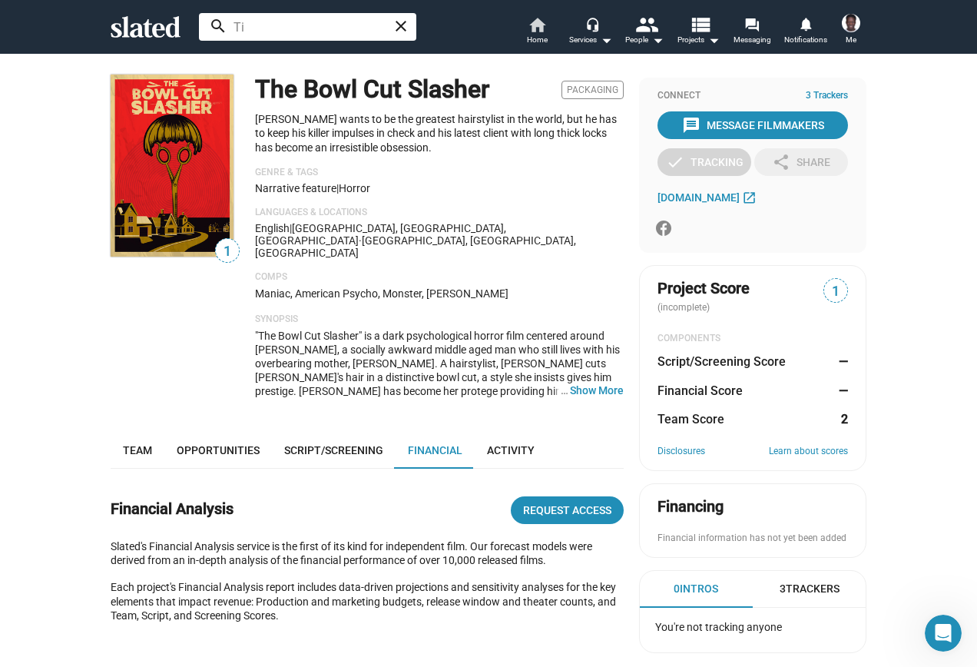
click at [532, 27] on mat-icon "home" at bounding box center [537, 24] width 18 height 18
